Goal: Communication & Community: Participate in discussion

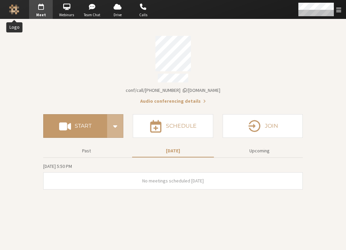
click at [15, 10] on img "Logo" at bounding box center [14, 9] width 10 height 10
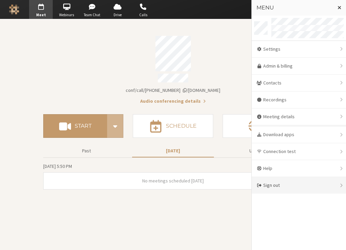
click at [291, 182] on div "Sign out" at bounding box center [299, 185] width 94 height 17
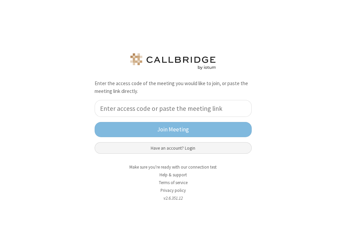
click at [191, 143] on button "Have an account? Login" at bounding box center [173, 147] width 157 height 11
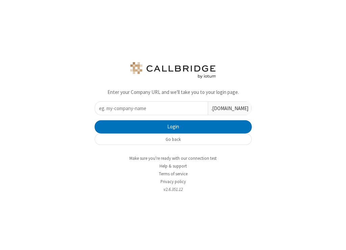
click at [185, 112] on input "text" at bounding box center [151, 108] width 113 height 13
type input "iotum"
click at [95, 120] on button "Login" at bounding box center [173, 127] width 157 height 14
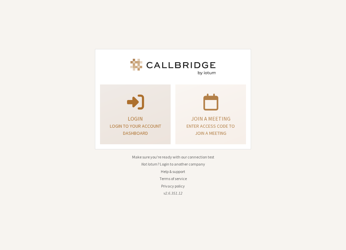
click at [116, 100] on p at bounding box center [135, 101] width 54 height 19
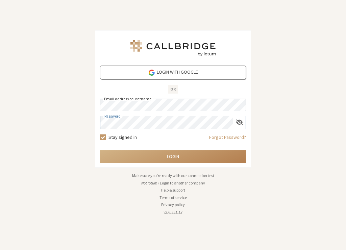
click at [100, 150] on button "Login" at bounding box center [173, 156] width 146 height 13
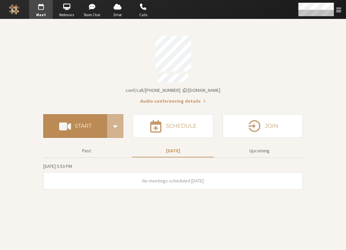
click at [84, 118] on button "Start" at bounding box center [75, 126] width 64 height 24
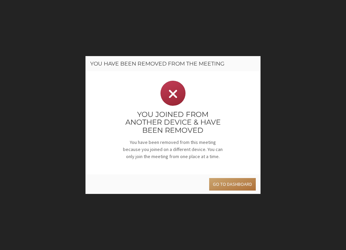
click at [232, 186] on button "Go to dashboard" at bounding box center [232, 184] width 47 height 13
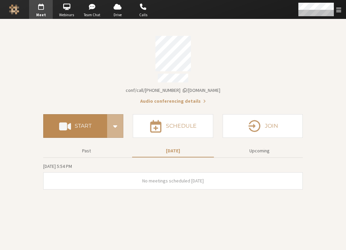
click at [82, 129] on button "Start" at bounding box center [75, 126] width 64 height 24
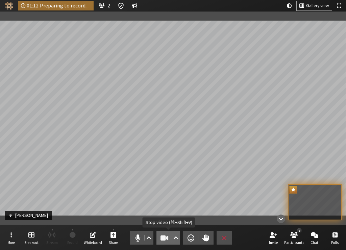
click at [164, 241] on span "Stop video (⌘+Shift+V)" at bounding box center [164, 237] width 9 height 9
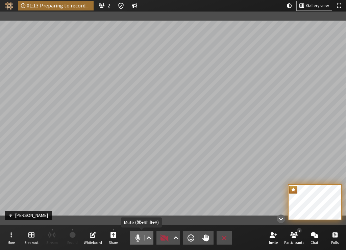
click at [138, 238] on span "Mute (⌘+Shift+A)" at bounding box center [137, 237] width 9 height 9
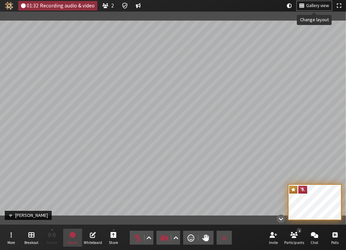
click at [316, 6] on span "Gallery view" at bounding box center [317, 5] width 23 height 5
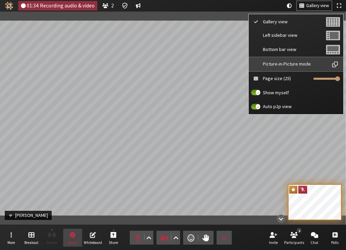
click at [288, 65] on span "Picture-in-Picture mode" at bounding box center [294, 63] width 63 height 5
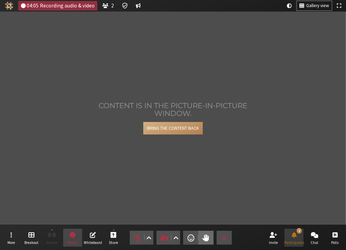
click at [298, 242] on span "Participants" at bounding box center [294, 243] width 20 height 4
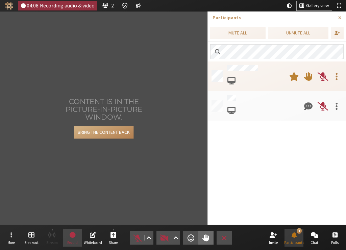
click at [298, 242] on span "Participants" at bounding box center [294, 243] width 20 height 4
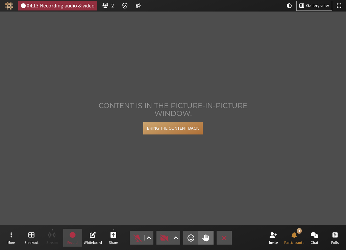
click at [160, 133] on button "Bring the content back" at bounding box center [172, 128] width 59 height 13
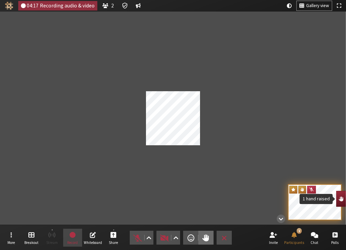
click at [340, 200] on span "1 hand raised" at bounding box center [341, 198] width 5 height 5
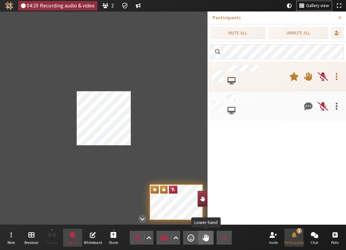
click at [208, 239] on span "Lower hand" at bounding box center [205, 237] width 7 height 9
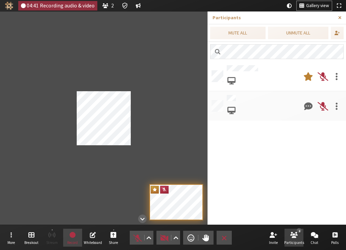
click at [340, 18] on span "Close sidebar" at bounding box center [339, 17] width 3 height 5
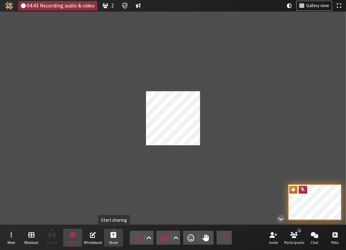
click at [111, 236] on span "Start sharing" at bounding box center [113, 235] width 6 height 8
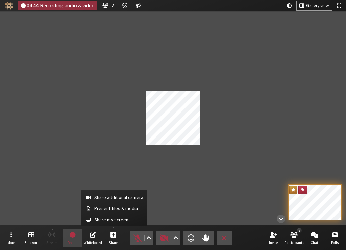
click at [111, 226] on div "Share additional camera Present files & media Share my screen" at bounding box center [114, 208] width 66 height 36
click at [111, 224] on button "Share my screen" at bounding box center [114, 220] width 66 height 12
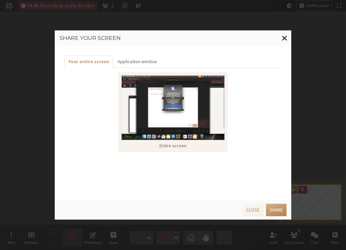
click at [167, 121] on img at bounding box center [172, 107] width 103 height 65
click at [197, 144] on div "Entire screen" at bounding box center [172, 145] width 103 height 7
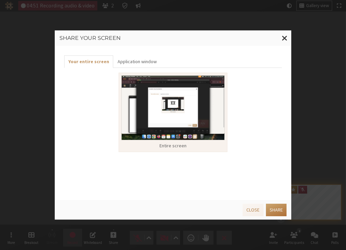
click at [278, 205] on button "Share" at bounding box center [276, 210] width 21 height 13
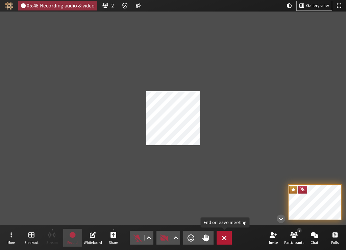
click at [219, 236] on button "Leave" at bounding box center [224, 238] width 15 height 14
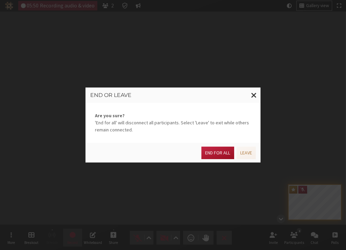
click at [212, 151] on button "End for all" at bounding box center [217, 153] width 32 height 13
